Goal: Information Seeking & Learning: Learn about a topic

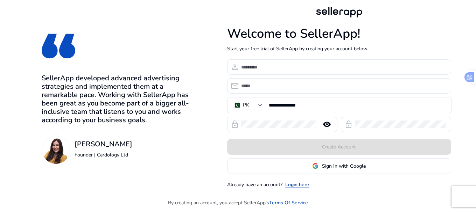
click at [300, 184] on link "Login here" at bounding box center [297, 184] width 24 height 7
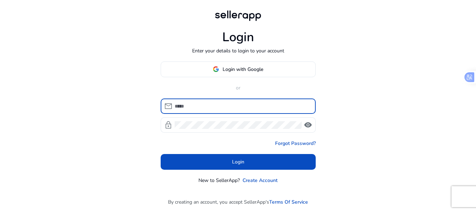
click at [214, 109] on input at bounding box center [242, 107] width 135 height 8
type input "**********"
click at [215, 131] on div at bounding box center [238, 125] width 127 height 15
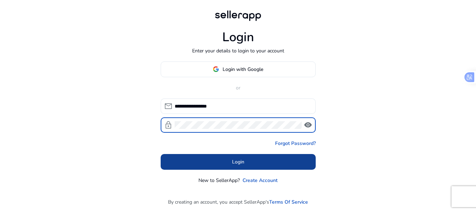
click at [252, 165] on span at bounding box center [238, 162] width 155 height 17
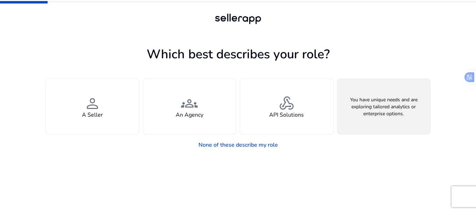
click at [399, 109] on div "feature_search Looking for Custom Solutions" at bounding box center [383, 106] width 93 height 55
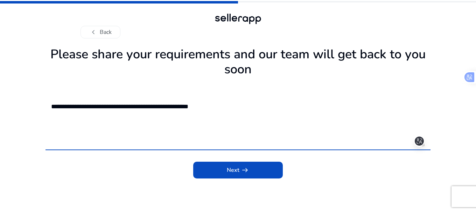
type textarea "**********"
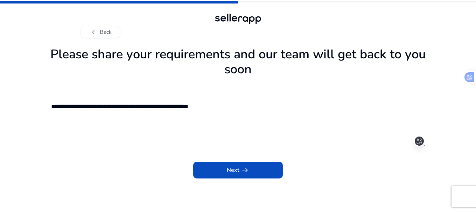
click at [256, 181] on app-requirements "**********" at bounding box center [238, 128] width 385 height 168
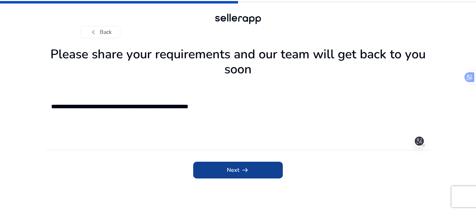
click at [259, 174] on span "submit" at bounding box center [238, 170] width 90 height 17
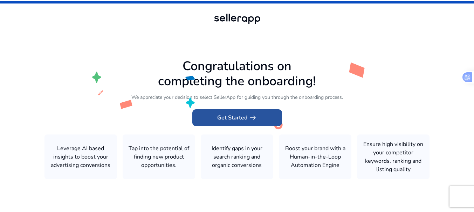
click at [242, 113] on span at bounding box center [237, 118] width 90 height 17
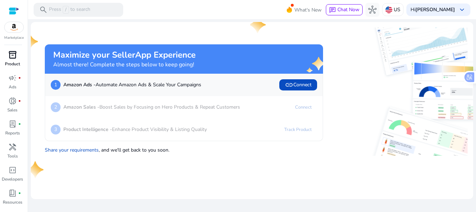
click at [16, 60] on div "inventory_2" at bounding box center [13, 54] width 20 height 11
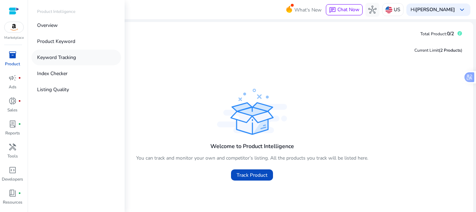
click at [76, 55] on p "Keyword Tracking" at bounding box center [56, 57] width 39 height 7
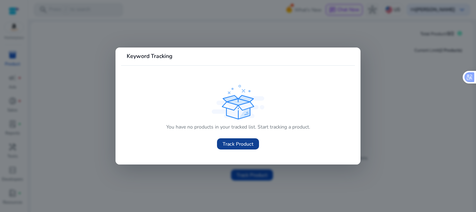
click at [233, 144] on span "Track Product" at bounding box center [238, 144] width 31 height 7
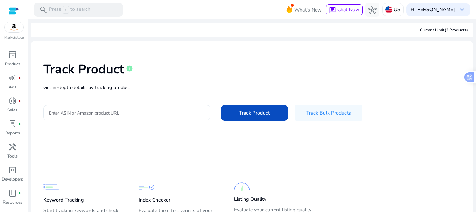
click at [125, 114] on input "Enter ASIN or Amazon product URL" at bounding box center [127, 113] width 156 height 8
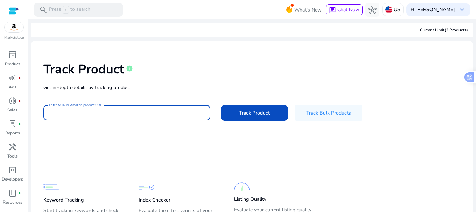
paste input "**********"
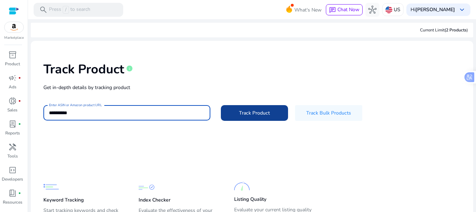
type input "**********"
click at [246, 112] on span "Track Product" at bounding box center [254, 113] width 31 height 7
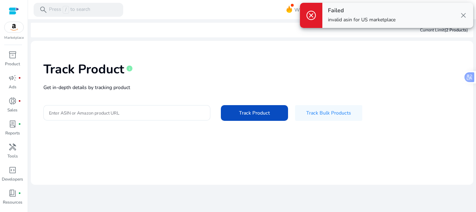
click at [435, 63] on div "Track Product info" at bounding box center [251, 68] width 417 height 29
click at [463, 15] on span "close" at bounding box center [463, 15] width 8 height 8
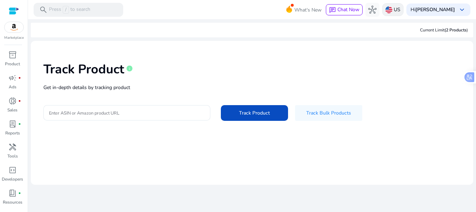
click at [400, 8] on p "US" at bounding box center [397, 10] width 7 height 12
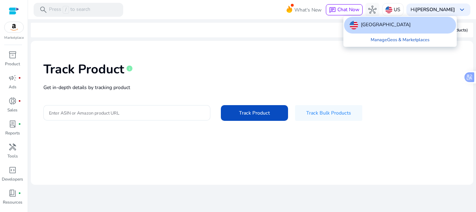
click at [377, 68] on div at bounding box center [238, 106] width 476 height 212
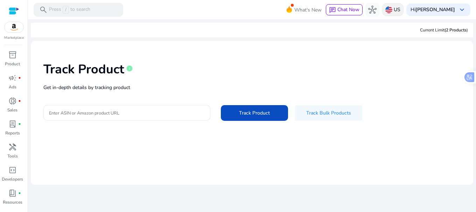
click at [392, 11] on img at bounding box center [388, 9] width 7 height 7
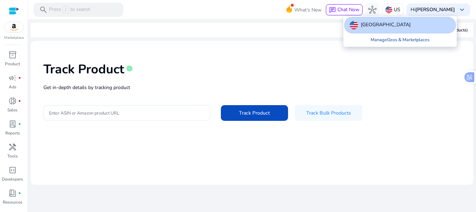
click at [387, 39] on link "Manage Geos & Marketplaces" at bounding box center [400, 40] width 70 height 13
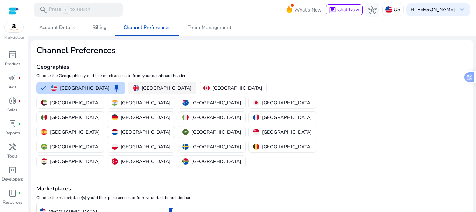
click at [142, 86] on p "[GEOGRAPHIC_DATA]" at bounding box center [167, 88] width 50 height 7
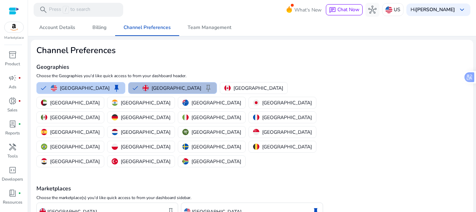
click at [49, 85] on button "United States keep" at bounding box center [81, 88] width 88 height 11
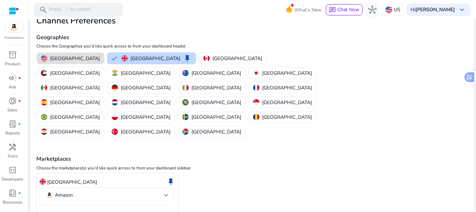
scroll to position [34, 0]
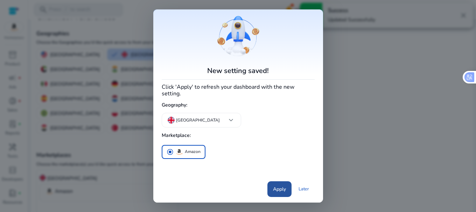
click at [277, 186] on span "Apply" at bounding box center [279, 189] width 13 height 7
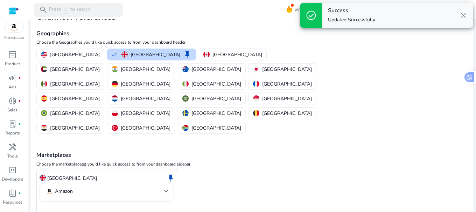
scroll to position [0, 0]
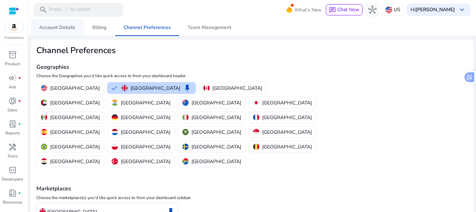
click at [62, 28] on span "Account Details" at bounding box center [57, 27] width 36 height 5
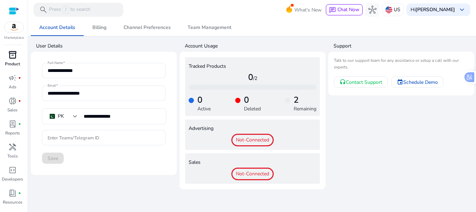
click at [14, 64] on p "Product" at bounding box center [12, 64] width 15 height 6
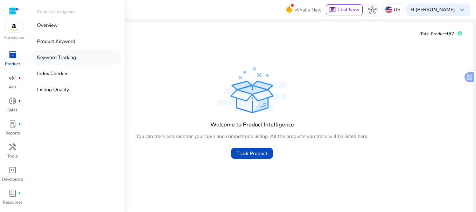
click at [65, 58] on p "Keyword Tracking" at bounding box center [56, 57] width 39 height 7
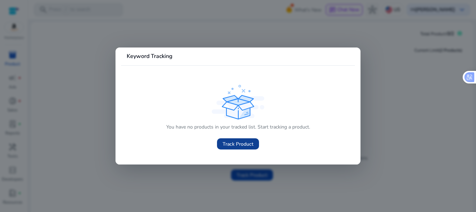
click at [232, 143] on span "Track Product" at bounding box center [238, 144] width 31 height 7
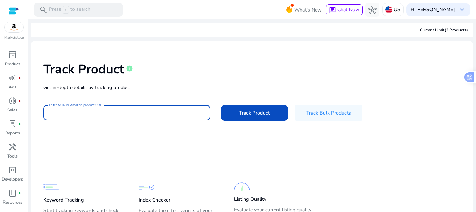
click at [114, 91] on div "Track Product info Get in-depth details by tracking product Enter ASIN or Amazo…" at bounding box center [251, 91] width 431 height 89
paste input "**********"
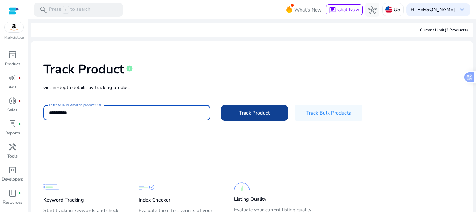
type input "**********"
click at [251, 114] on span "Track Product" at bounding box center [254, 113] width 31 height 7
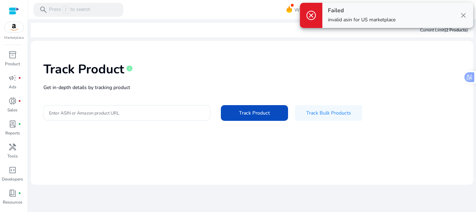
click at [463, 14] on span "close" at bounding box center [463, 15] width 8 height 8
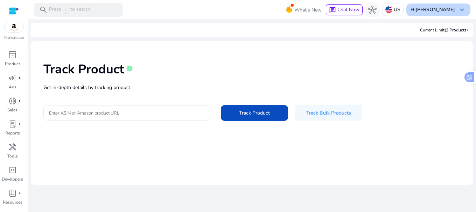
click at [432, 9] on b "[PERSON_NAME]" at bounding box center [435, 9] width 40 height 7
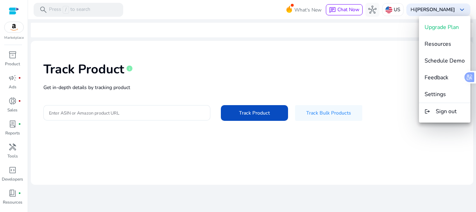
click at [396, 10] on div at bounding box center [238, 106] width 476 height 212
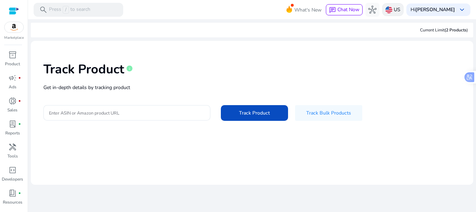
click at [392, 10] on img at bounding box center [388, 9] width 7 height 7
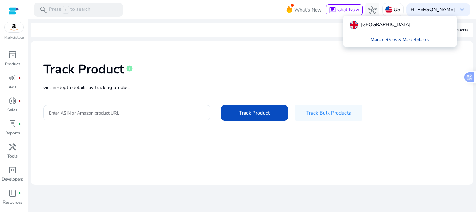
click at [386, 39] on link "Manage Geos & Marketplaces" at bounding box center [400, 40] width 70 height 13
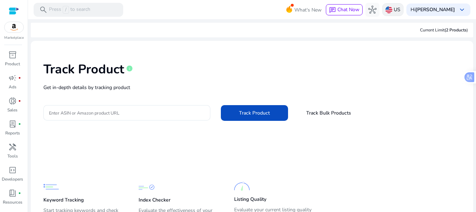
click at [400, 8] on p "US" at bounding box center [397, 10] width 7 height 12
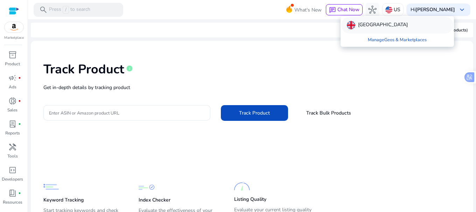
click at [372, 25] on p "[GEOGRAPHIC_DATA]" at bounding box center [383, 25] width 50 height 8
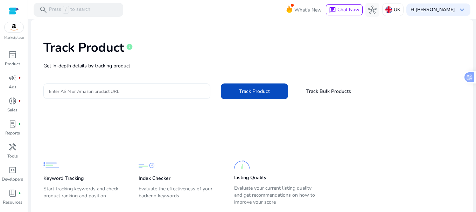
click at [143, 92] on input "Enter ASIN or Amazon product URL" at bounding box center [127, 92] width 156 height 8
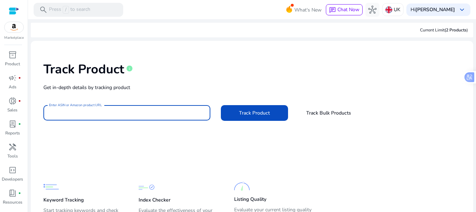
paste input "**********"
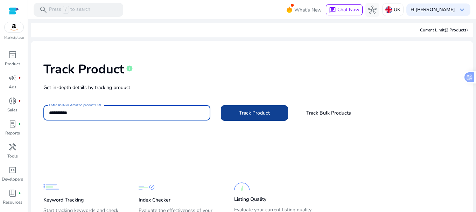
type input "**********"
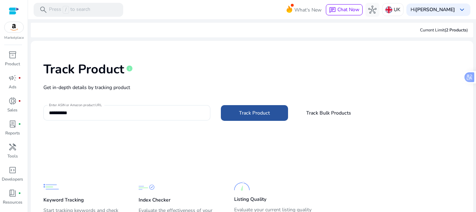
click at [257, 113] on span "Track Product" at bounding box center [254, 113] width 31 height 7
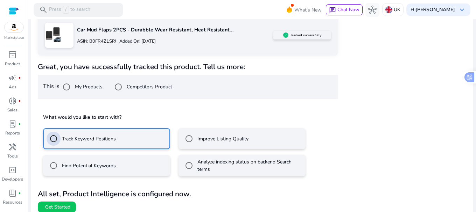
scroll to position [126, 0]
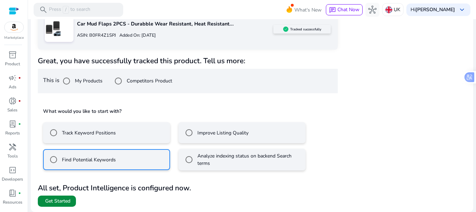
click at [63, 199] on span "Get Started" at bounding box center [57, 201] width 25 height 7
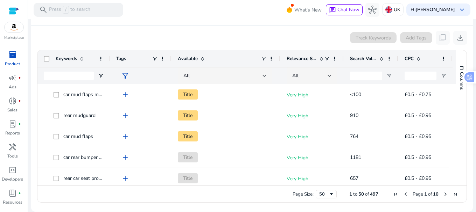
drag, startPoint x: 453, startPoint y: 61, endPoint x: 417, endPoint y: 61, distance: 35.4
click at [419, 61] on div "CPC" at bounding box center [425, 58] width 54 height 17
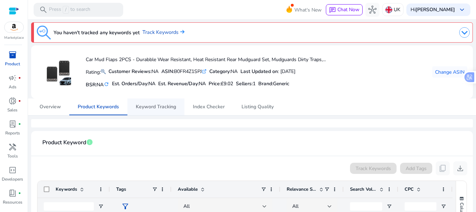
click at [163, 108] on span "Keyword Tracking" at bounding box center [156, 107] width 40 height 5
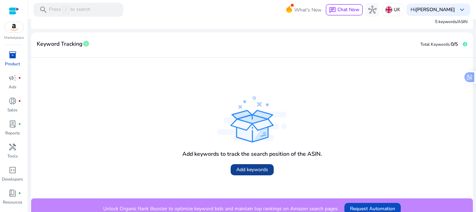
click at [241, 171] on span "Add keywords" at bounding box center [252, 169] width 32 height 7
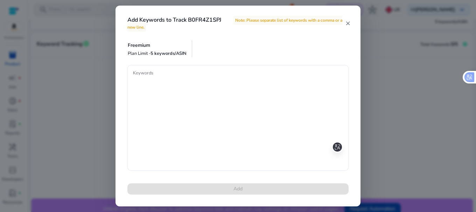
click at [347, 23] on mat-icon "close" at bounding box center [348, 23] width 6 height 6
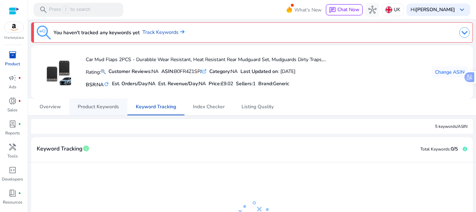
click at [110, 109] on span "Product Keywords" at bounding box center [98, 107] width 41 height 5
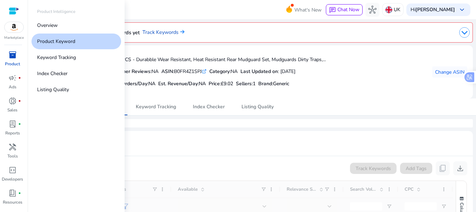
click at [15, 60] on div "inventory_2" at bounding box center [13, 54] width 20 height 11
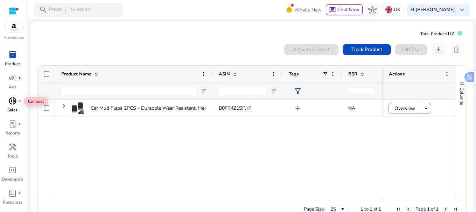
click at [15, 101] on span "donut_small" at bounding box center [12, 101] width 8 height 8
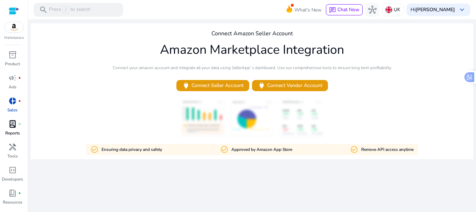
click at [15, 126] on span "lab_profile" at bounding box center [12, 124] width 8 height 8
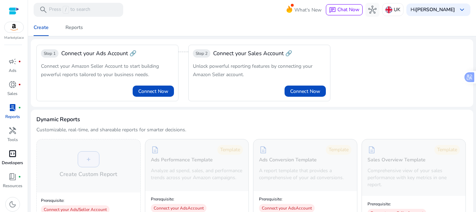
scroll to position [19, 0]
click at [11, 130] on span "handyman" at bounding box center [12, 128] width 8 height 8
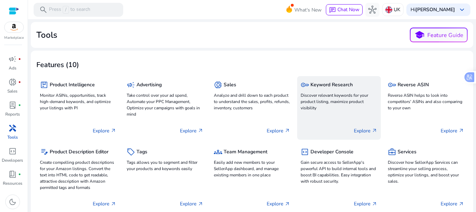
click at [339, 103] on p "Discover relevant keywords for your product listing, maximize product visibility" at bounding box center [339, 101] width 76 height 19
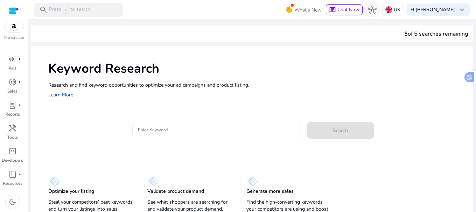
click at [179, 128] on input "Enter Keyword" at bounding box center [216, 130] width 156 height 8
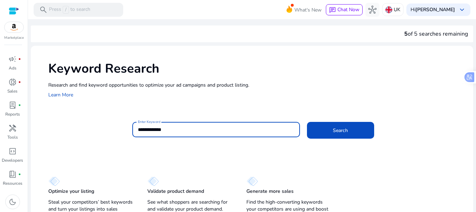
type input "**********"
click at [307, 122] on button "Search" at bounding box center [340, 130] width 67 height 17
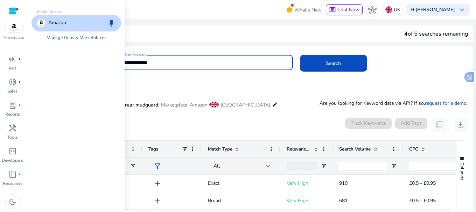
click at [15, 26] on img at bounding box center [14, 27] width 19 height 11
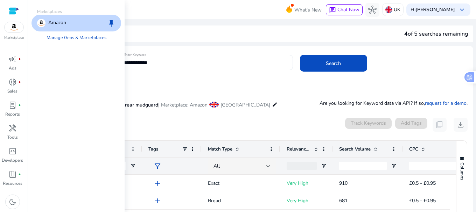
click at [13, 9] on div at bounding box center [14, 11] width 11 height 8
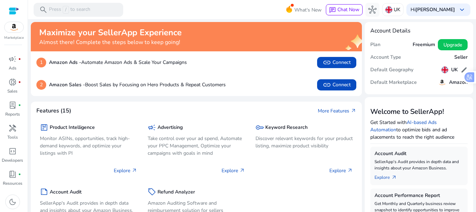
click at [421, 44] on h5 "Freemium" at bounding box center [424, 45] width 22 height 6
click at [418, 46] on h5 "Freemium" at bounding box center [424, 45] width 22 height 6
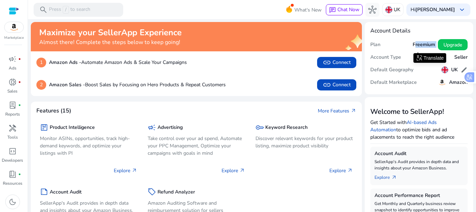
click at [430, 38] on mat-card "Account Details Plan Freemium Upgrade Account Type Seller Default Geography UK …" at bounding box center [419, 58] width 109 height 72
click at [291, 131] on h5 "Keyword Research" at bounding box center [286, 128] width 42 height 6
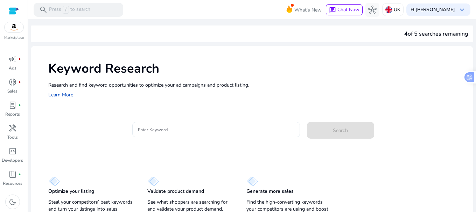
click at [183, 133] on input "Enter Keyword" at bounding box center [216, 130] width 156 height 8
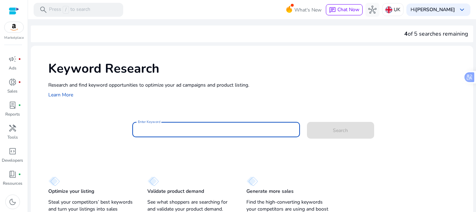
click at [162, 128] on input "Enter Keyword" at bounding box center [216, 130] width 156 height 8
paste input "**********"
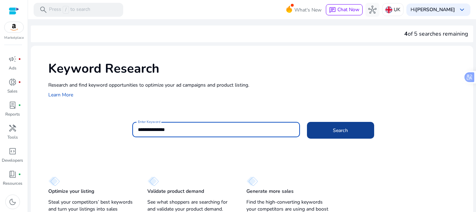
type input "**********"
click at [321, 137] on span at bounding box center [340, 130] width 67 height 17
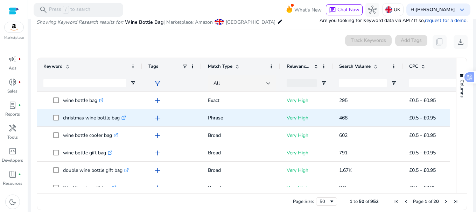
scroll to position [83, 0]
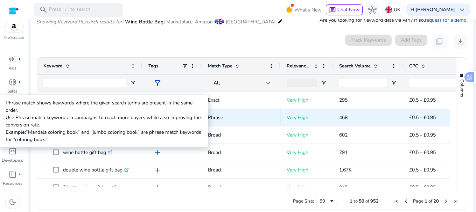
click at [219, 123] on p "Phrase" at bounding box center [241, 118] width 66 height 14
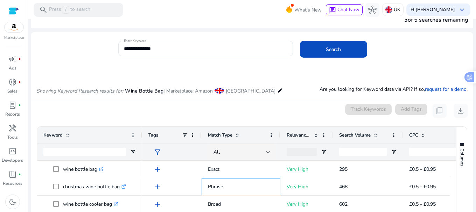
scroll to position [0, 0]
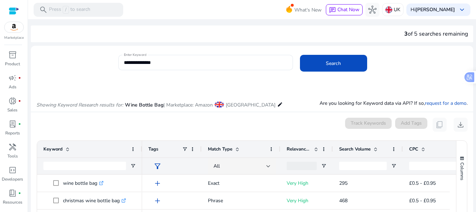
scroll to position [19, 0]
